Goal: Book appointment/travel/reservation

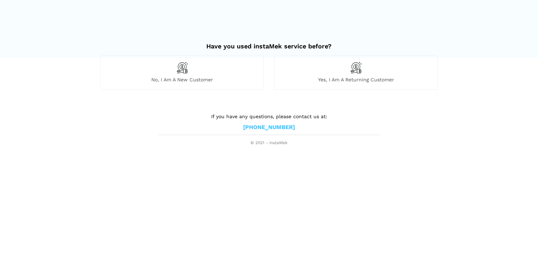
click at [207, 75] on div "No, I am a new customer" at bounding box center [181, 72] width 163 height 34
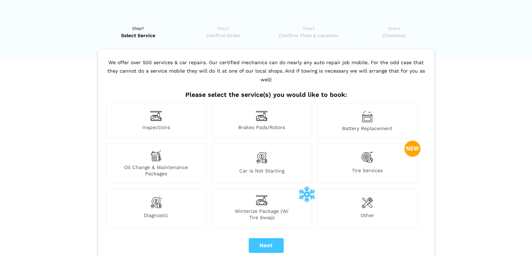
click at [344, 152] on div "Tire Services" at bounding box center [367, 163] width 100 height 40
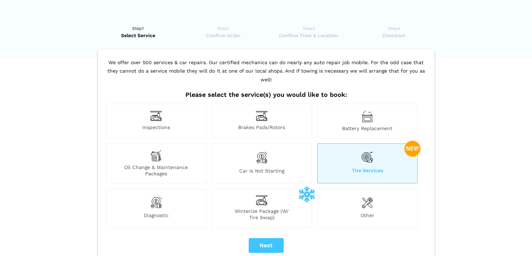
click at [357, 146] on div "Tire Services" at bounding box center [367, 163] width 100 height 40
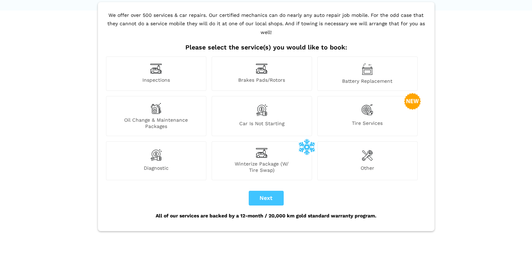
scroll to position [35, 0]
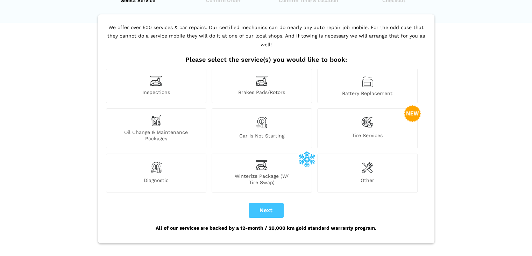
click at [366, 115] on img at bounding box center [368, 122] width 12 height 14
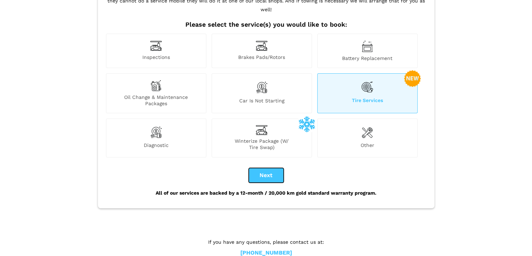
click at [280, 168] on button "Next" at bounding box center [266, 175] width 35 height 15
checkbox input "true"
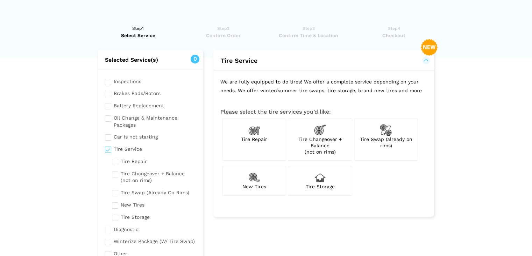
scroll to position [0, 0]
click at [402, 136] on span "Tire Swap (already on rims)" at bounding box center [386, 142] width 53 height 12
checkbox input "true"
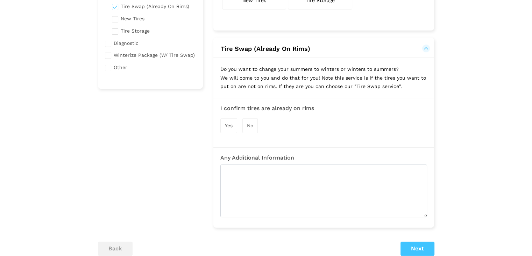
scroll to position [210, 0]
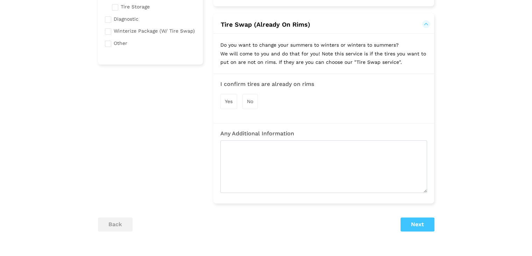
click at [233, 97] on div "Yes" at bounding box center [229, 101] width 17 height 15
click at [407, 219] on button "Next" at bounding box center [418, 225] width 34 height 14
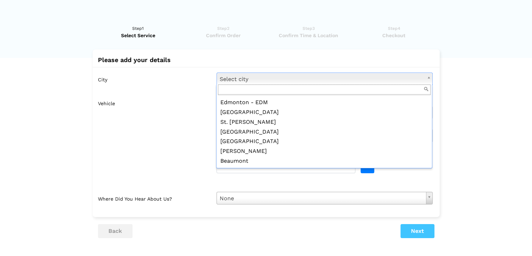
scroll to position [0, 0]
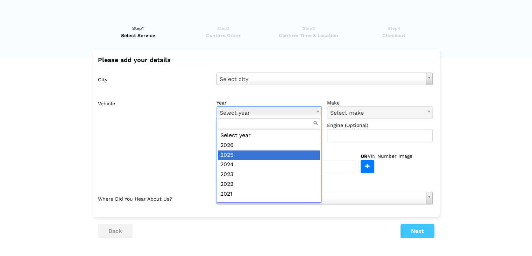
drag, startPoint x: 253, startPoint y: 156, endPoint x: 348, endPoint y: 133, distance: 97.7
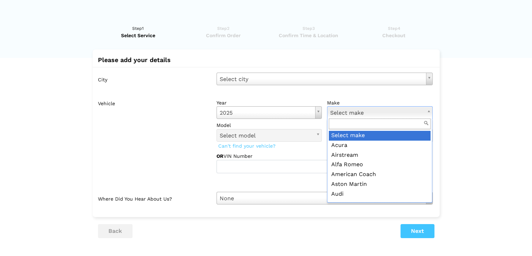
drag, startPoint x: 269, startPoint y: 114, endPoint x: 316, endPoint y: 113, distance: 46.6
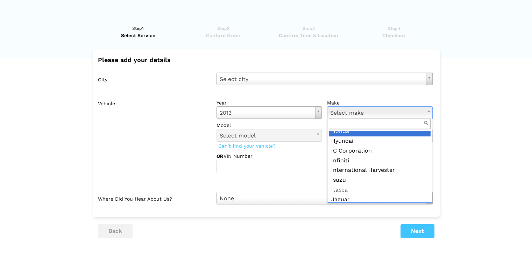
scroll to position [370, 0]
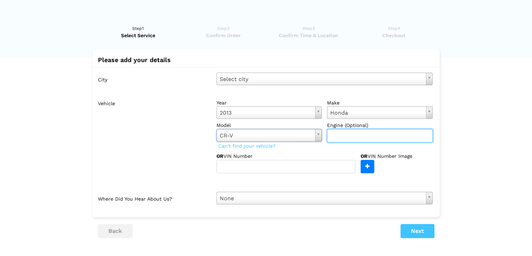
click at [342, 141] on input "text" at bounding box center [380, 135] width 106 height 13
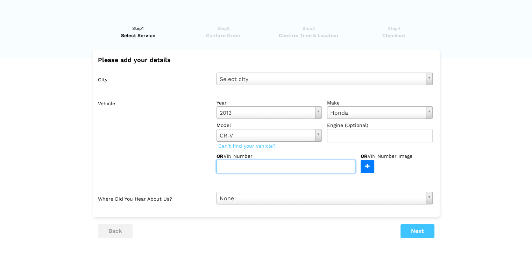
click at [310, 161] on input "text" at bounding box center [286, 166] width 139 height 13
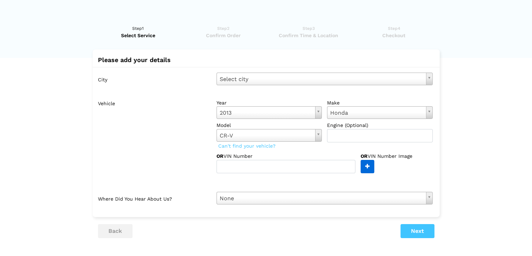
click at [363, 169] on input "file" at bounding box center [189, 166] width 369 height 13
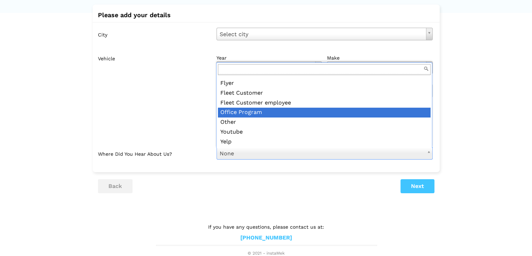
scroll to position [46, 0]
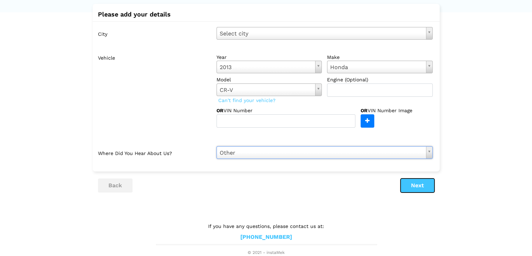
click at [419, 186] on button "Next" at bounding box center [418, 185] width 34 height 14
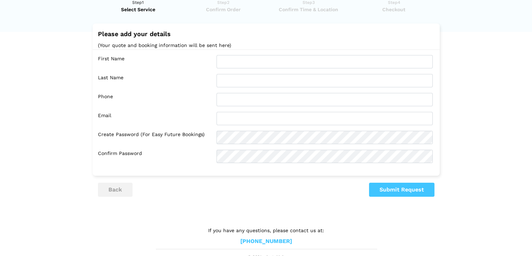
scroll to position [0, 0]
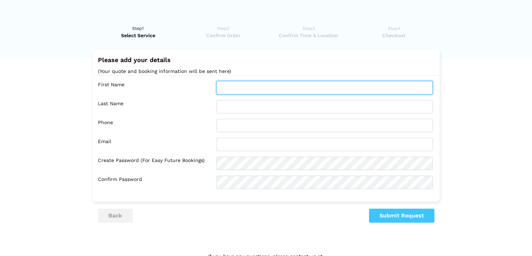
click at [282, 89] on input "text" at bounding box center [325, 87] width 216 height 13
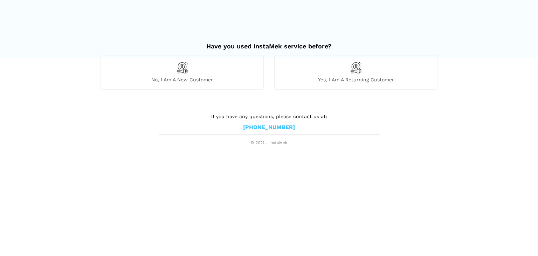
click at [370, 146] on html "Have you used instaMek service before? No, I am a new customer Yes, I am a retu…" at bounding box center [269, 73] width 538 height 146
